Goal: Check status: Check status

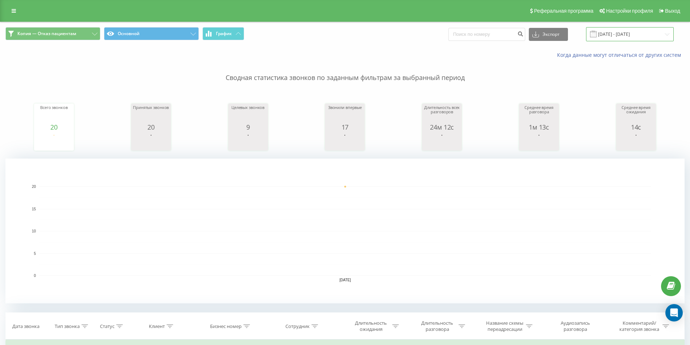
click at [639, 33] on input "[DATE] - [DATE]" at bounding box center [630, 34] width 88 height 14
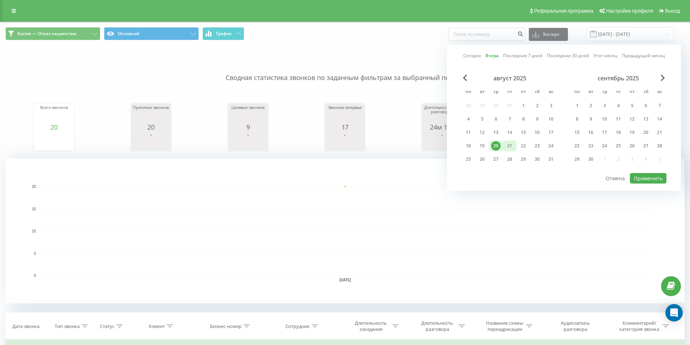
click at [511, 144] on div "21" at bounding box center [509, 145] width 9 height 9
click at [655, 181] on button "Применить" at bounding box center [648, 178] width 37 height 11
type input "[DATE] - [DATE]"
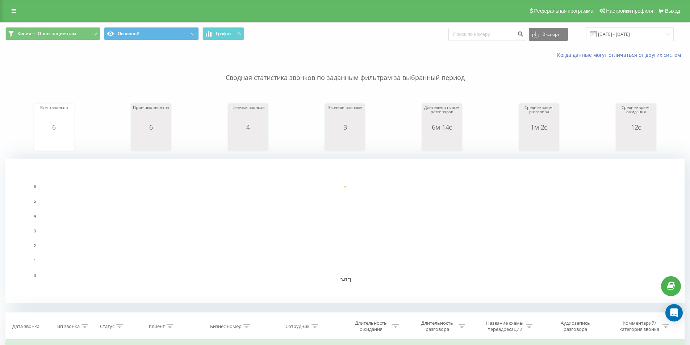
scroll to position [185, 0]
